Goal: Book appointment/travel/reservation

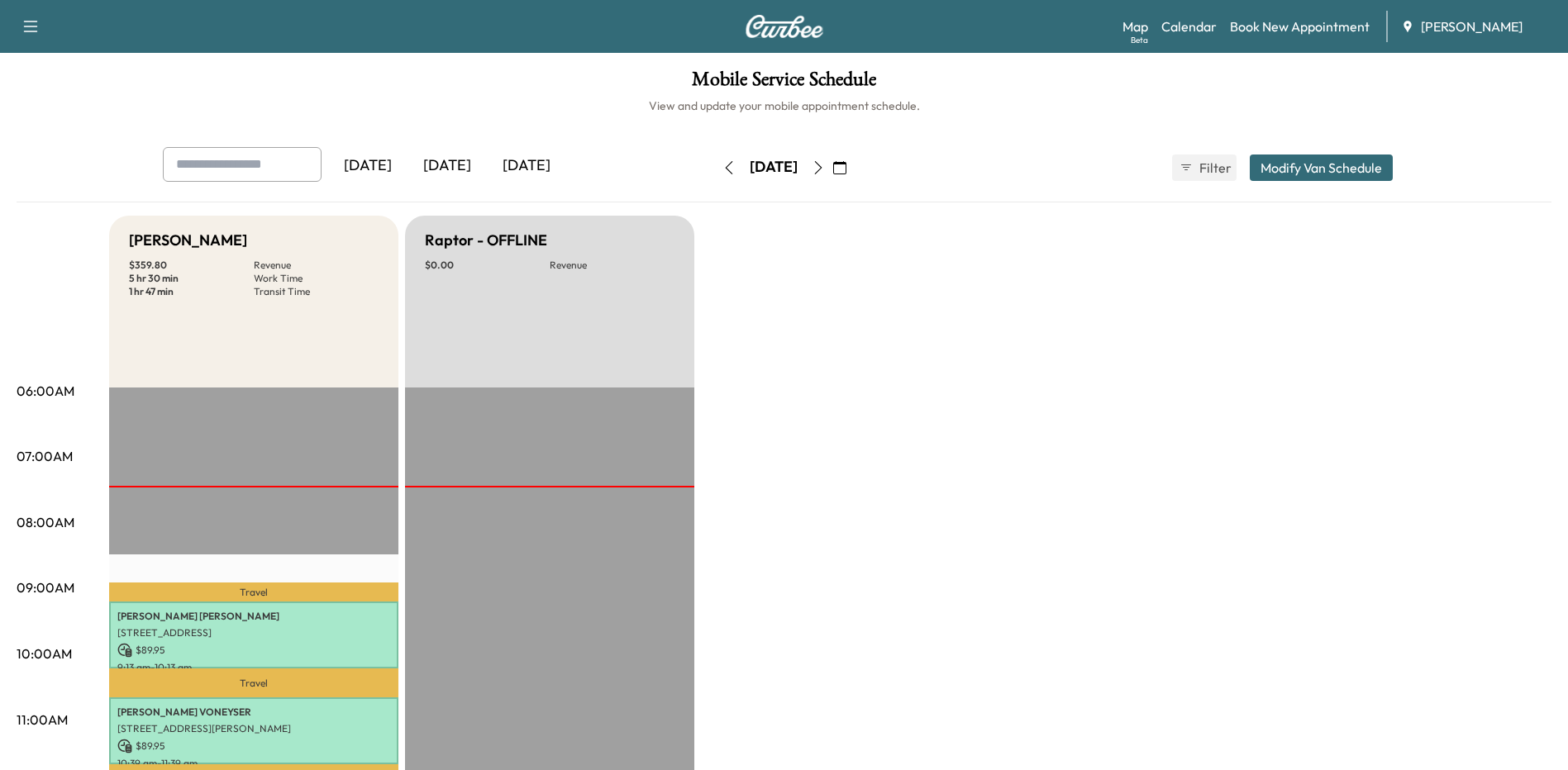
click at [825, 172] on icon "button" at bounding box center [818, 168] width 13 height 13
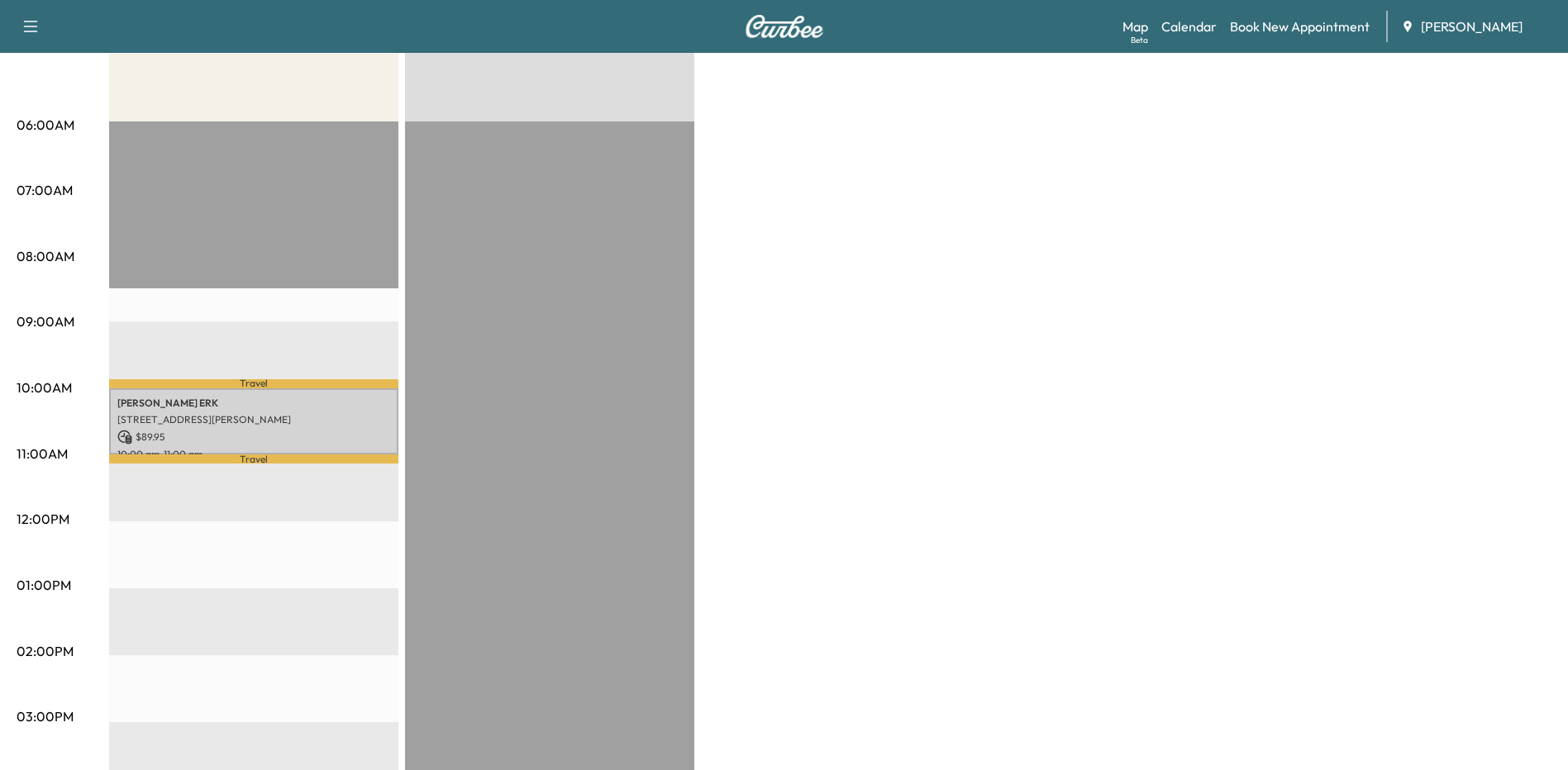
scroll to position [83, 0]
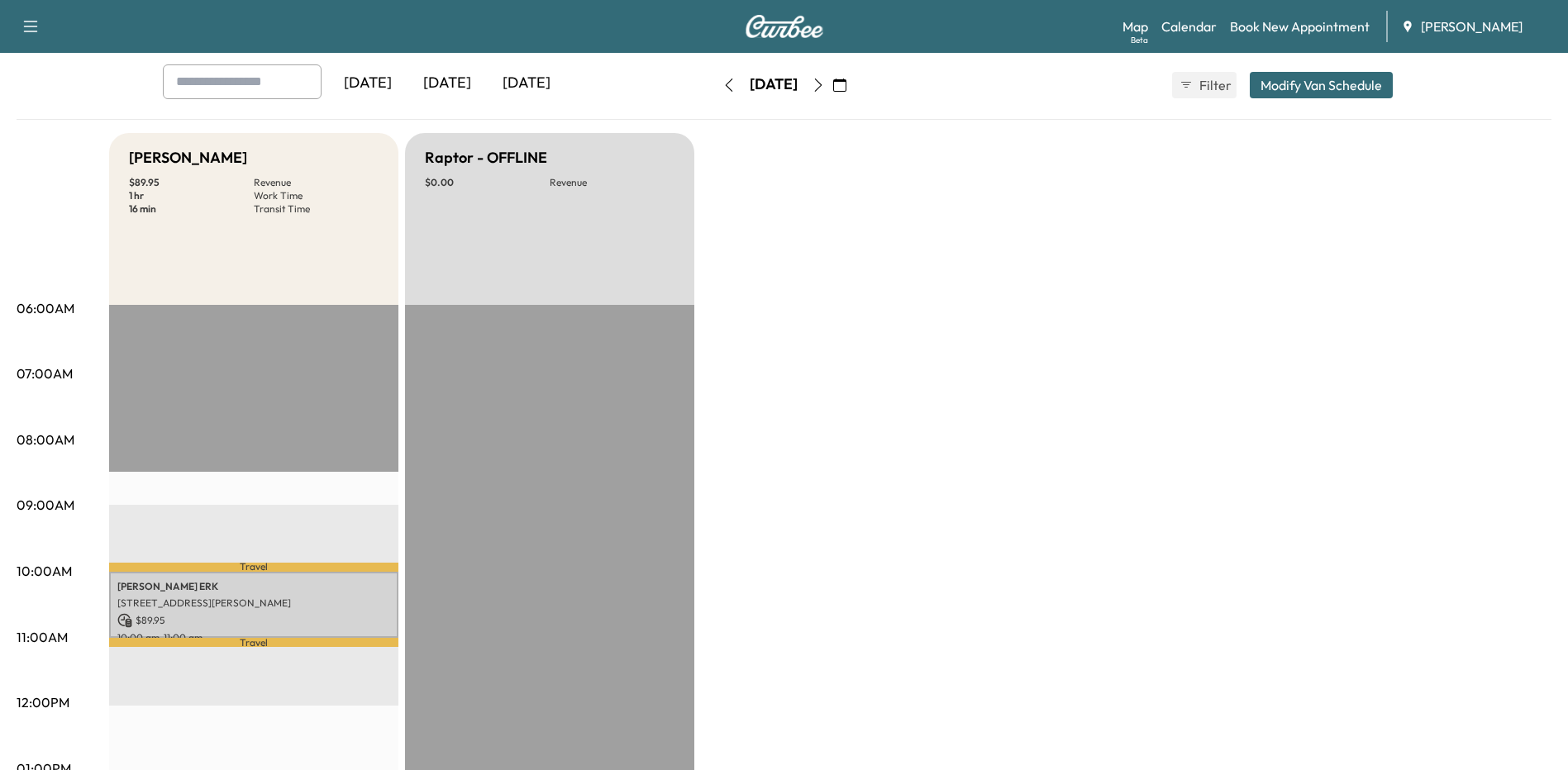
click at [722, 78] on icon "button" at bounding box center [729, 85] width 13 height 13
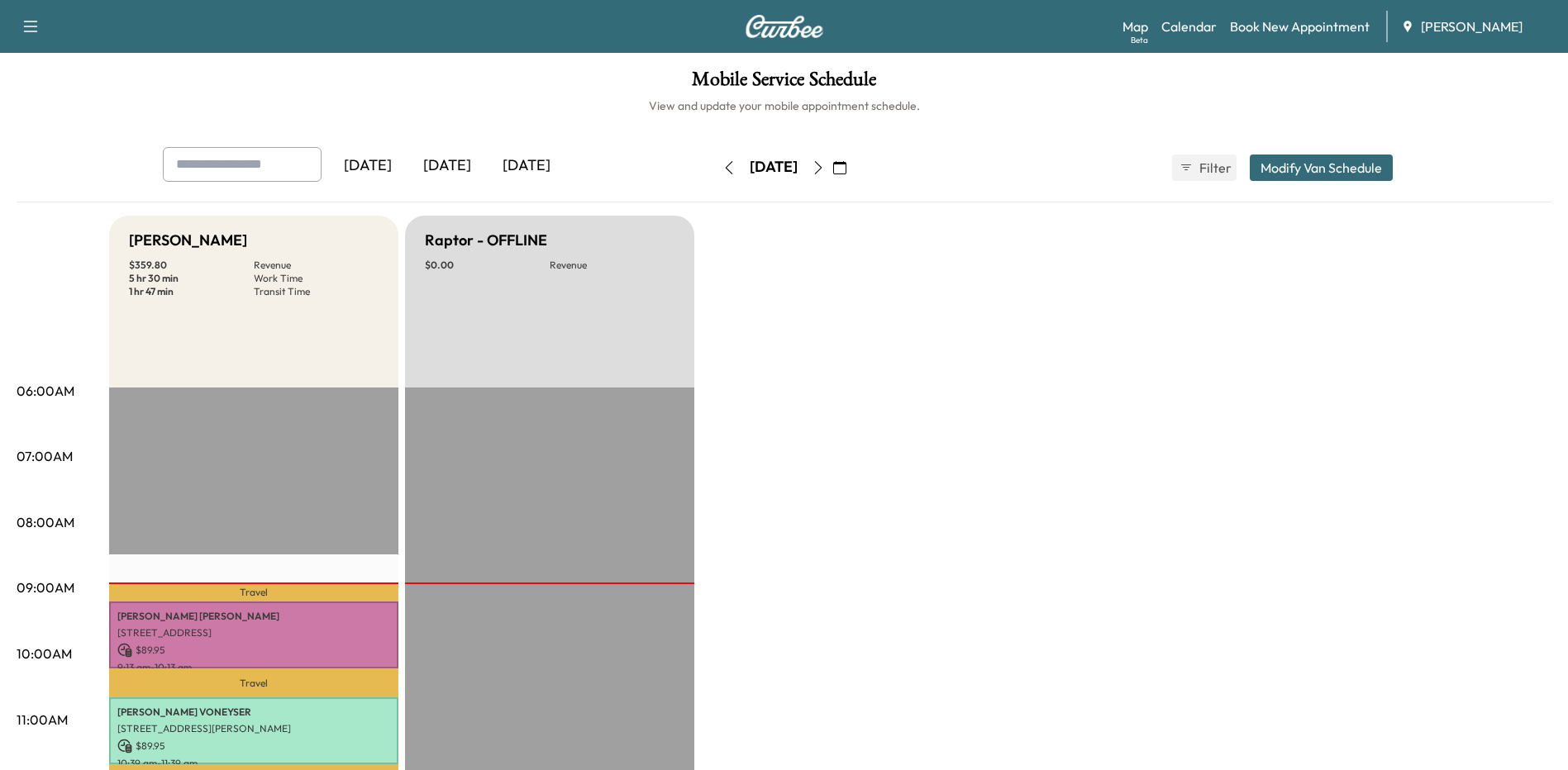
scroll to position [331, 0]
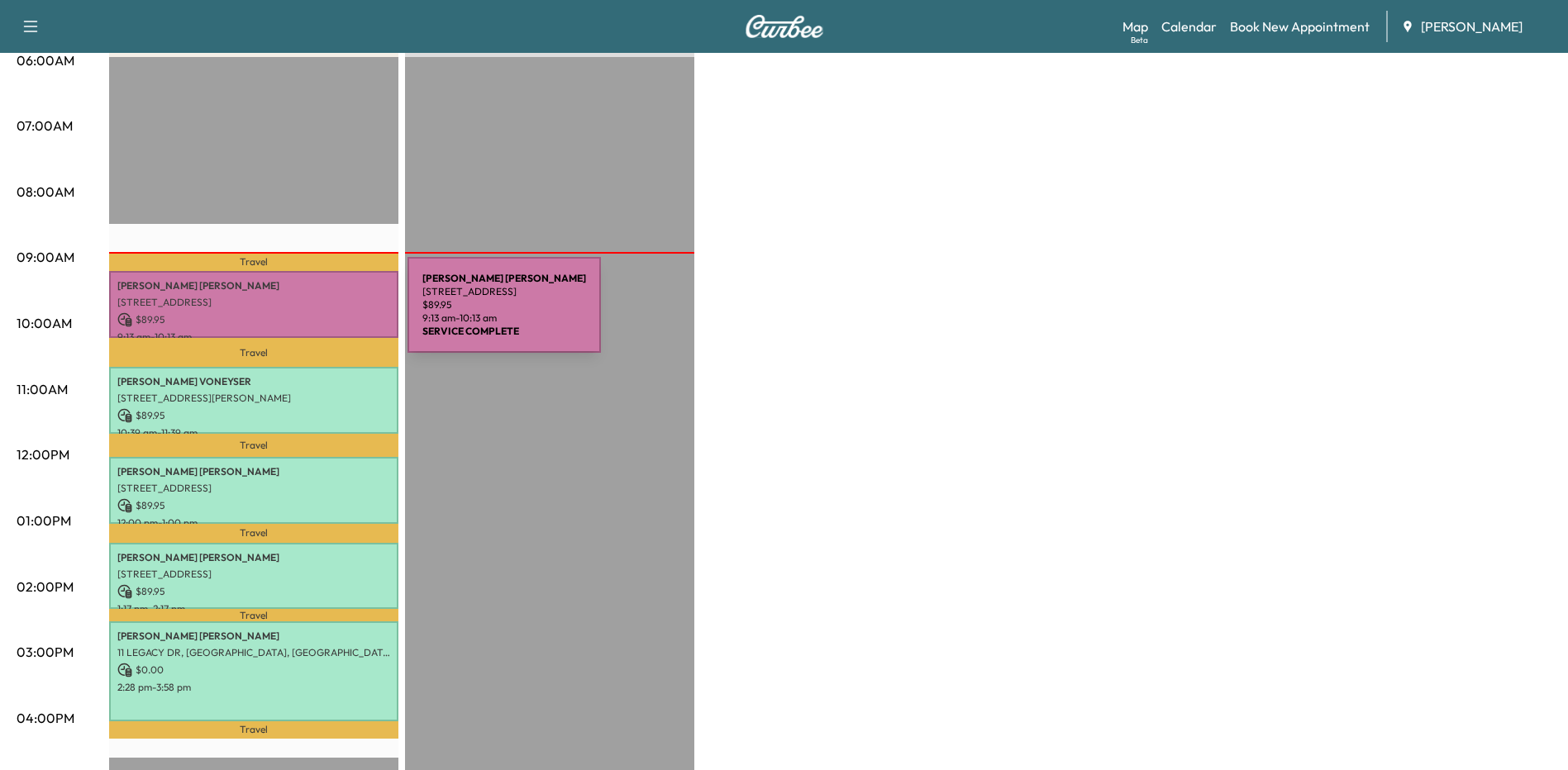
click at [287, 302] on p "[STREET_ADDRESS]" at bounding box center [253, 303] width 272 height 13
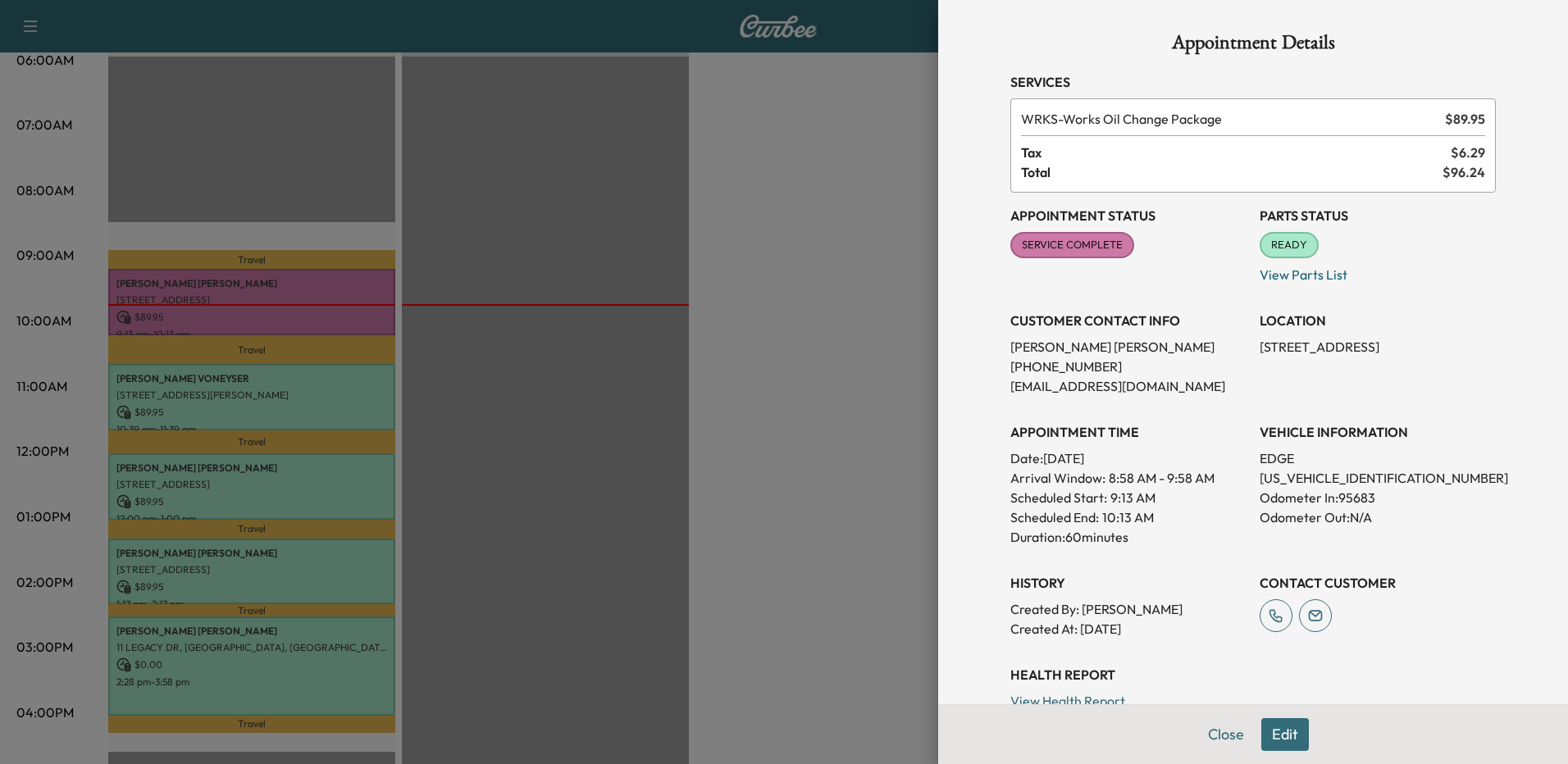
drag, startPoint x: 771, startPoint y: 337, endPoint x: 738, endPoint y: 349, distance: 35.1
click at [768, 337] on div at bounding box center [784, 382] width 1568 height 764
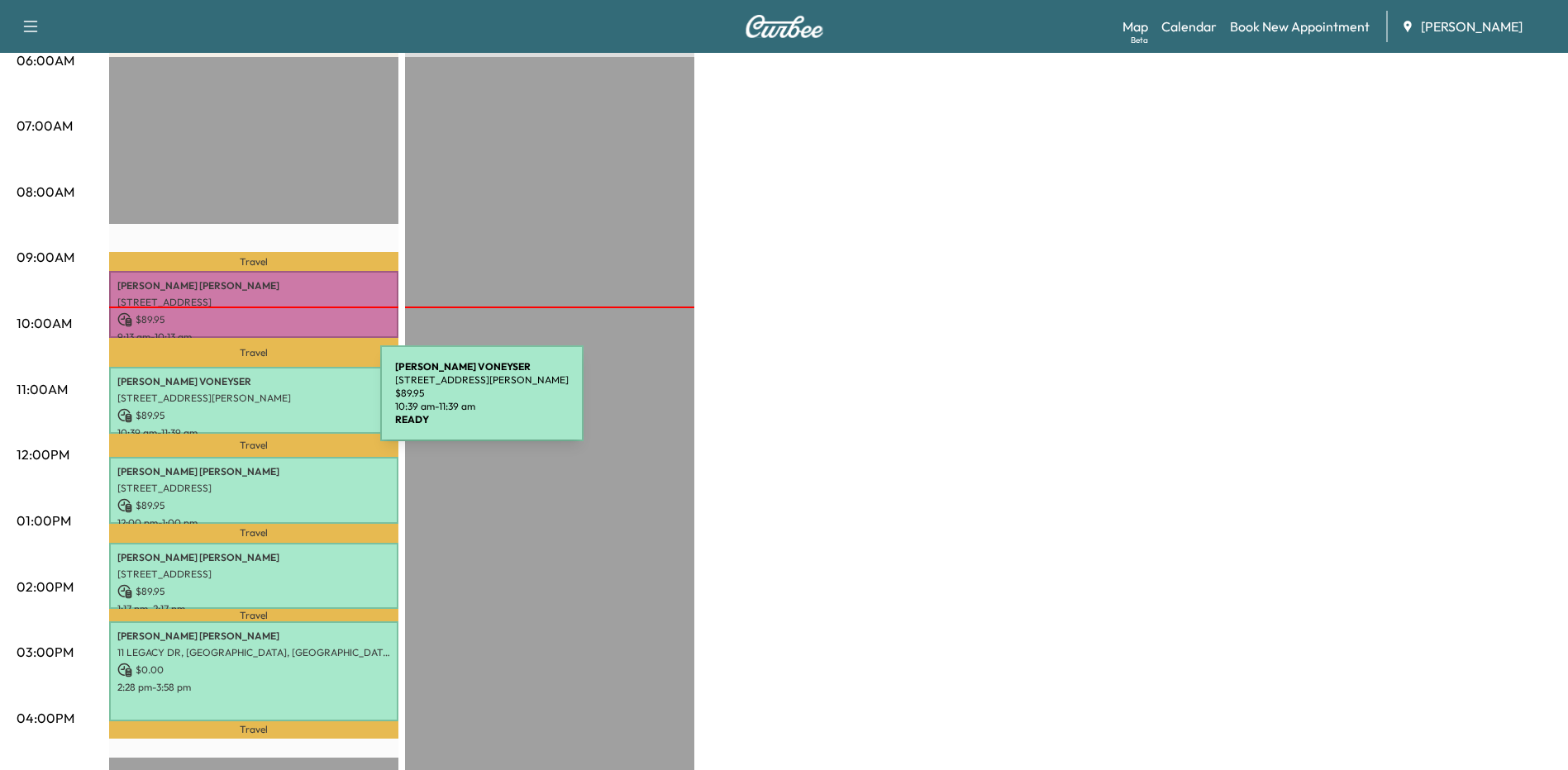
click at [256, 379] on p "[PERSON_NAME]" at bounding box center [253, 382] width 272 height 13
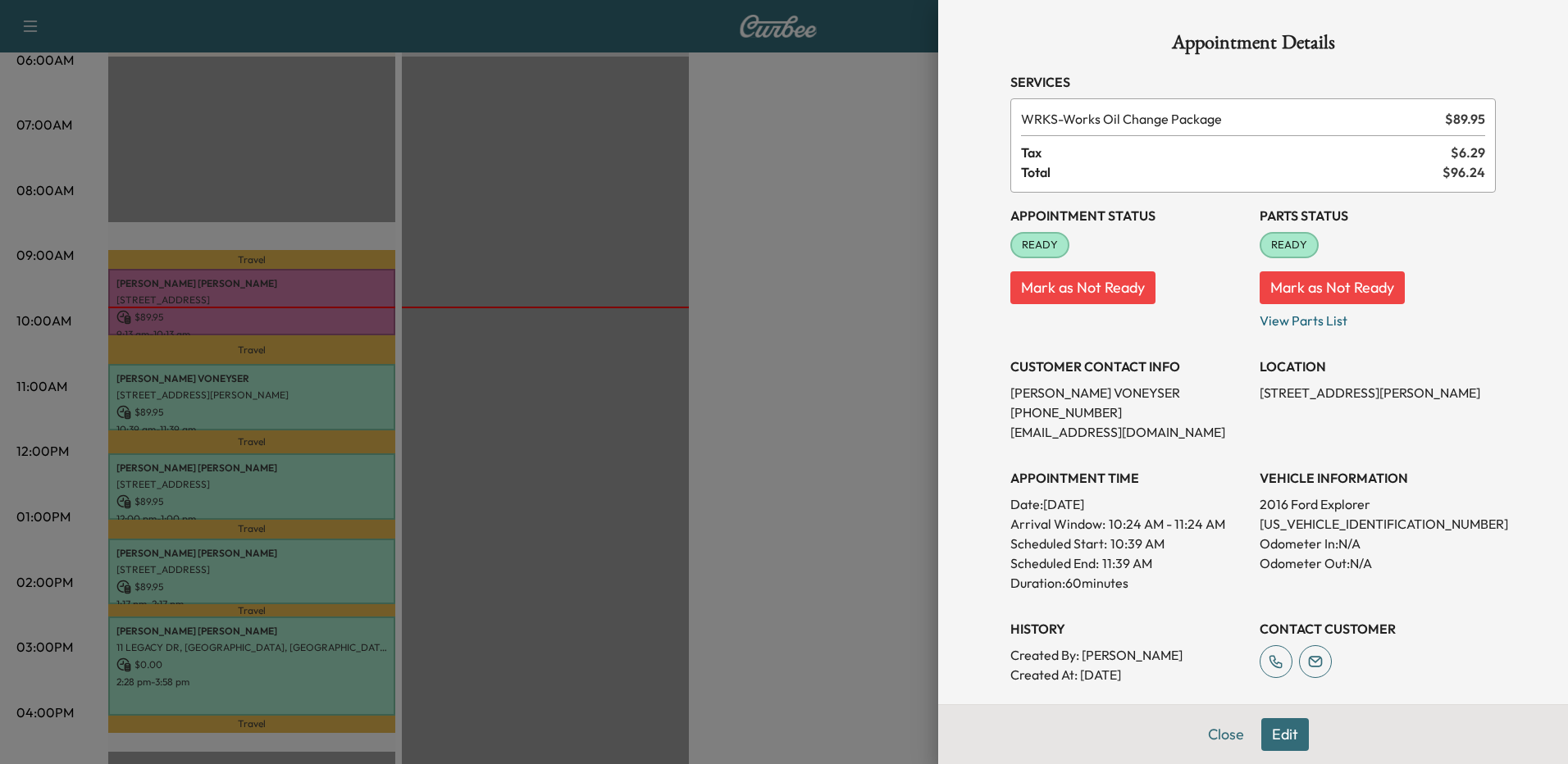
click at [661, 466] on div at bounding box center [784, 382] width 1568 height 764
